Goal: Task Accomplishment & Management: Use online tool/utility

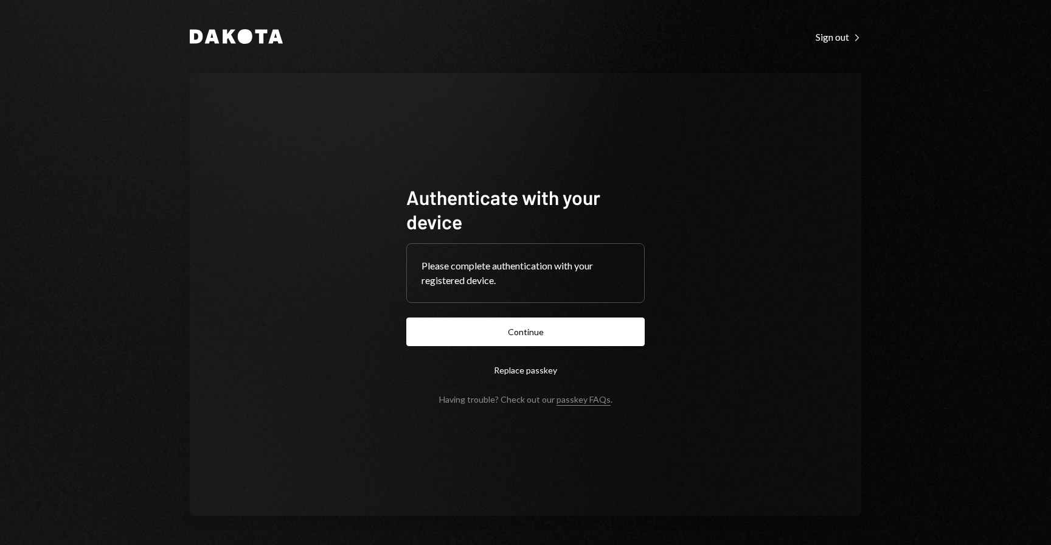
click at [551, 283] on div "Please complete authentication with your registered device." at bounding box center [526, 273] width 208 height 29
click at [533, 319] on button "Continue" at bounding box center [525, 332] width 238 height 29
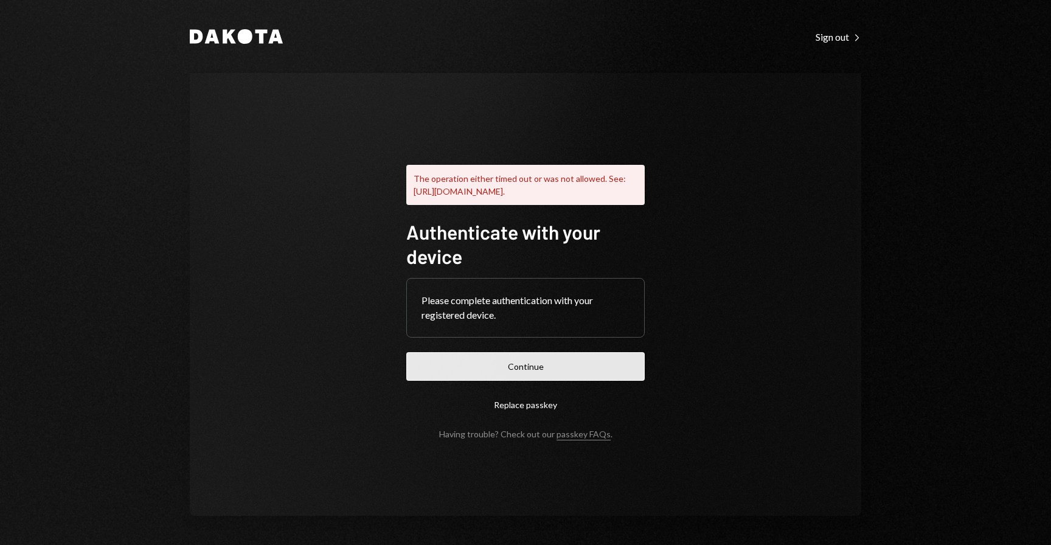
click at [621, 372] on button "Continue" at bounding box center [525, 366] width 238 height 29
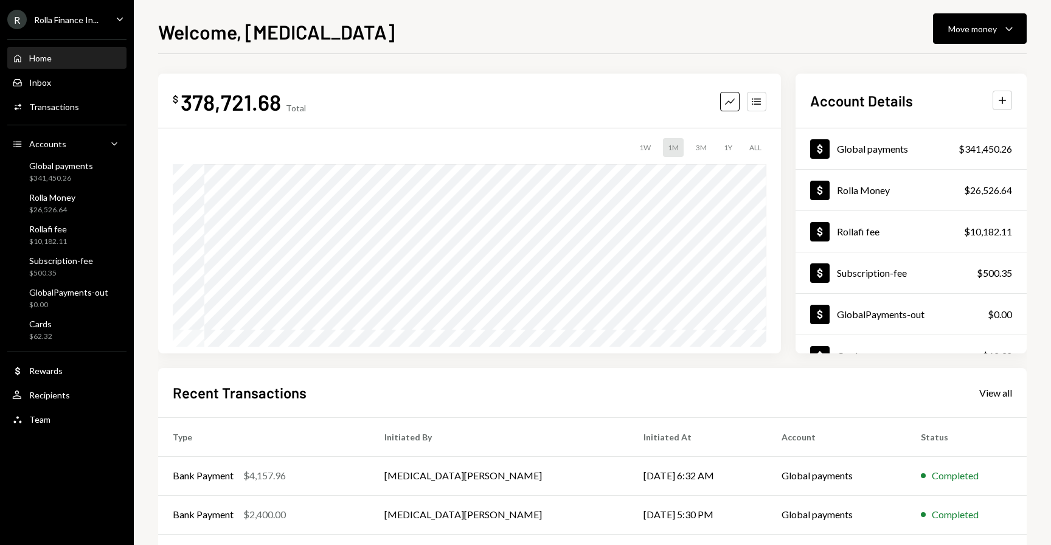
click at [96, 26] on div "R Rolla Finance In..." at bounding box center [52, 19] width 91 height 19
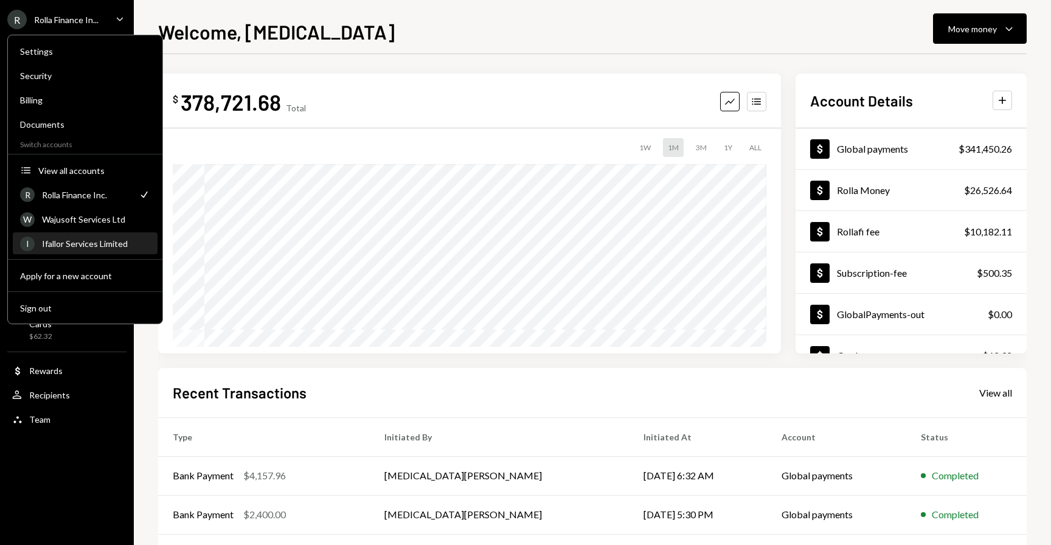
click at [109, 237] on div "I Ifallor Services Limited" at bounding box center [85, 244] width 130 height 21
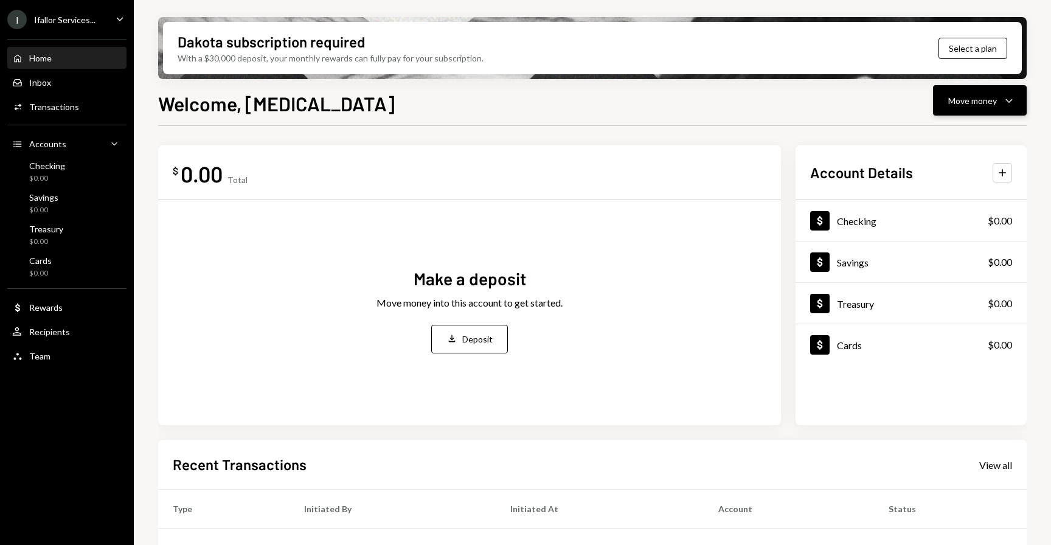
click at [960, 111] on button "Move money Caret Down" at bounding box center [980, 100] width 94 height 30
click at [967, 194] on div "Deposit" at bounding box center [970, 192] width 89 height 13
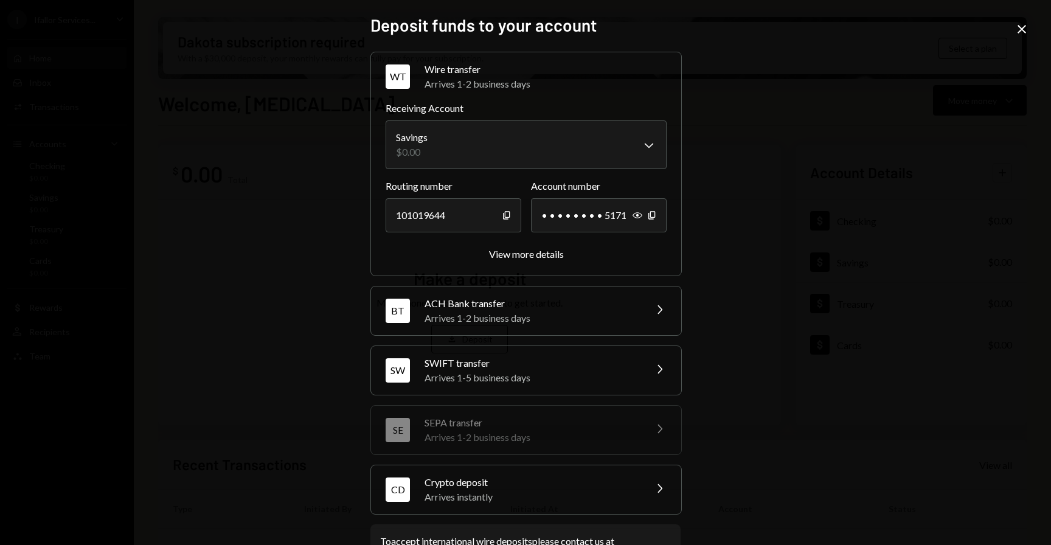
click at [624, 361] on div "SWIFT transfer" at bounding box center [531, 363] width 213 height 15
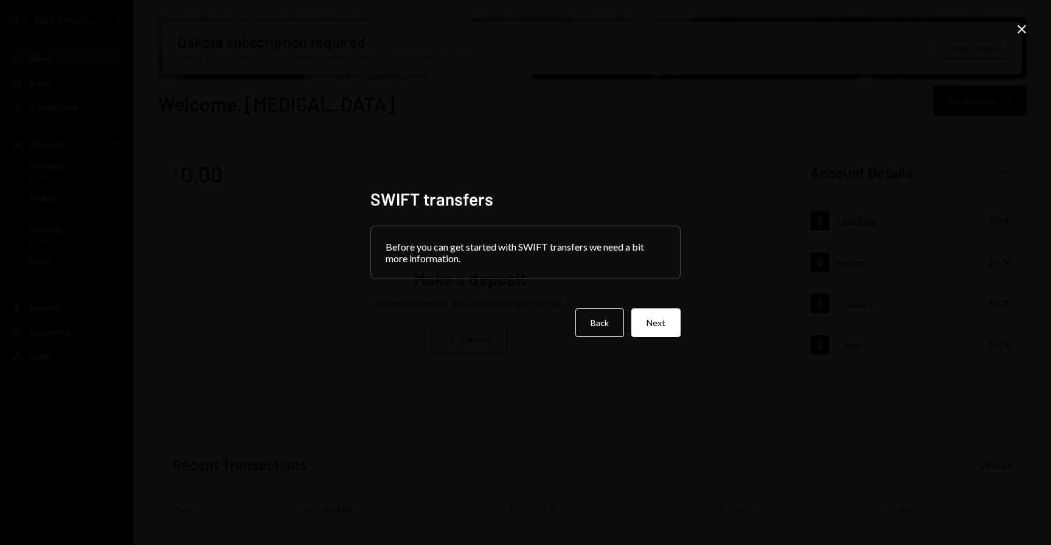
click at [1030, 29] on div "SWIFT transfers Before you can get started with SWIFT transfers we need a bit m…" at bounding box center [525, 272] width 1051 height 545
click at [1018, 29] on icon "Close" at bounding box center [1022, 29] width 15 height 15
